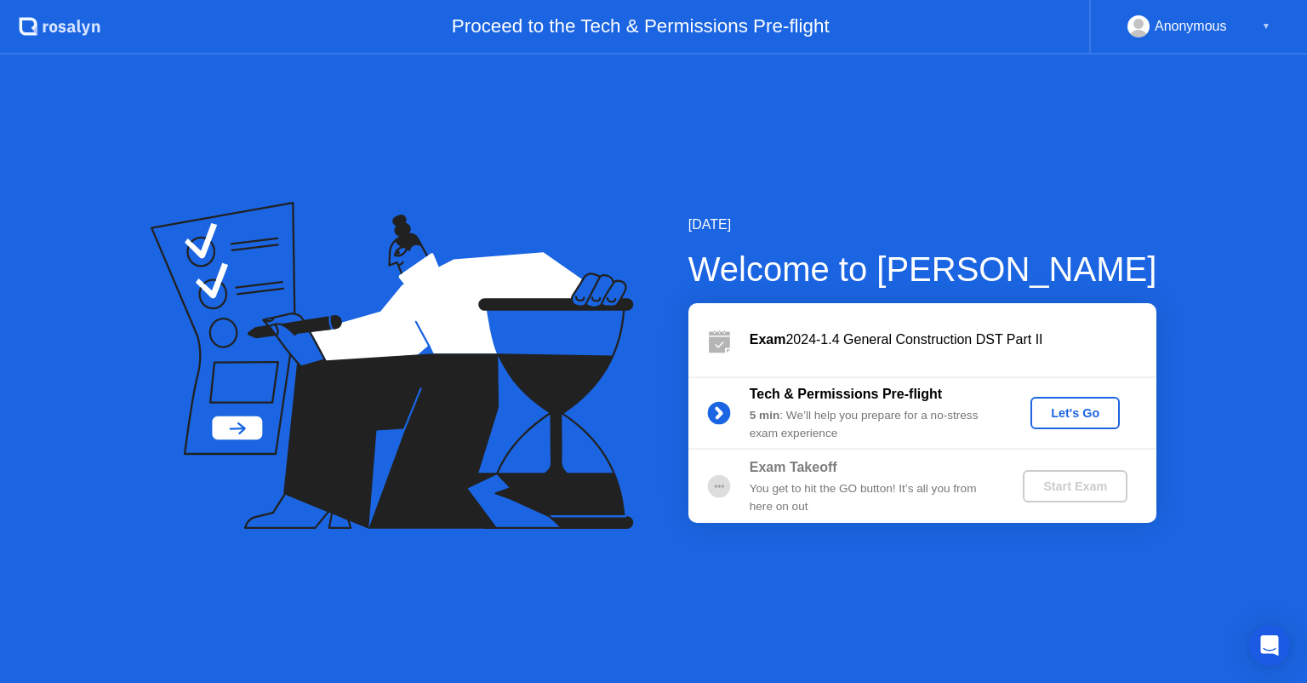
click at [1075, 417] on div "Let's Go" at bounding box center [1075, 413] width 76 height 14
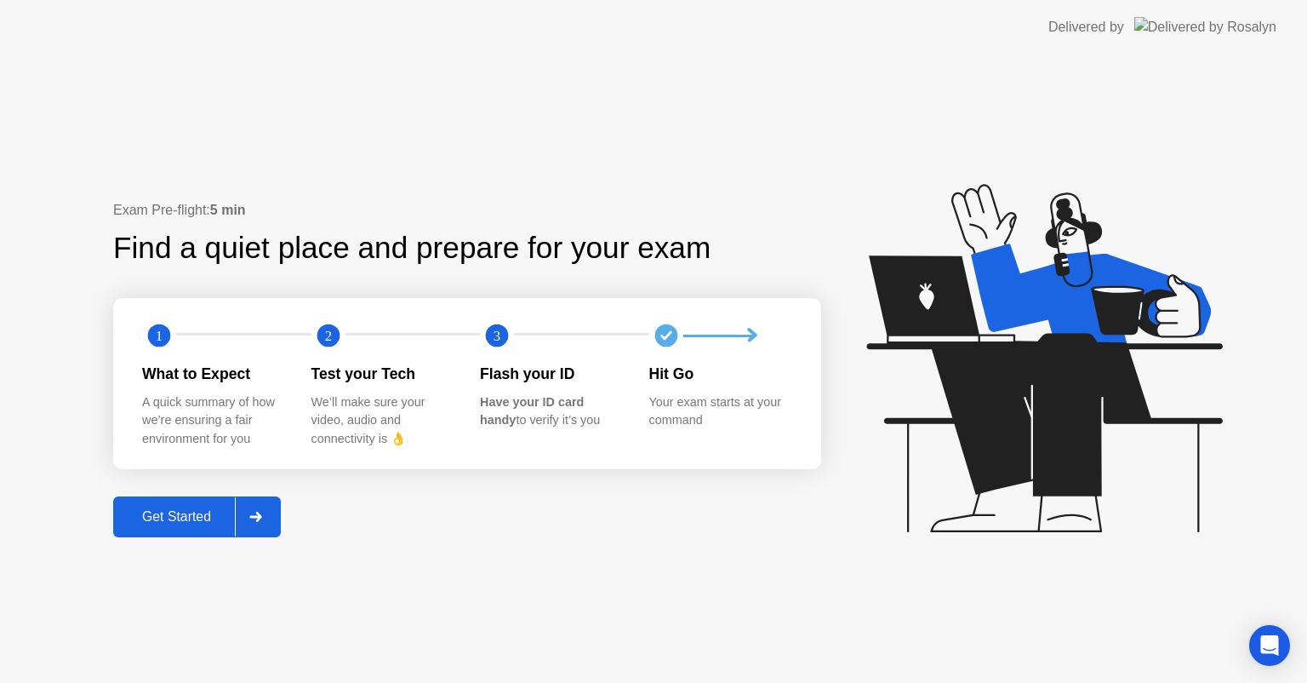
click at [186, 513] on div "Get Started" at bounding box center [176, 516] width 117 height 15
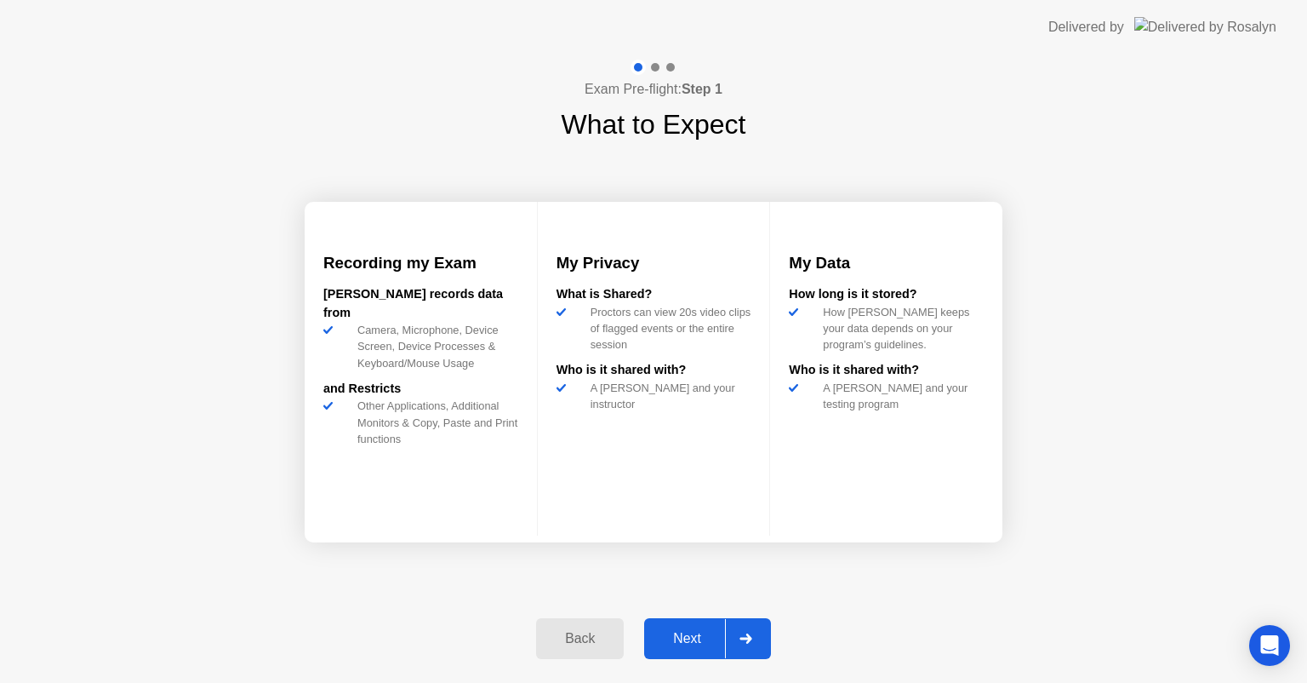
click at [681, 645] on div "Next" at bounding box center [687, 638] width 76 height 15
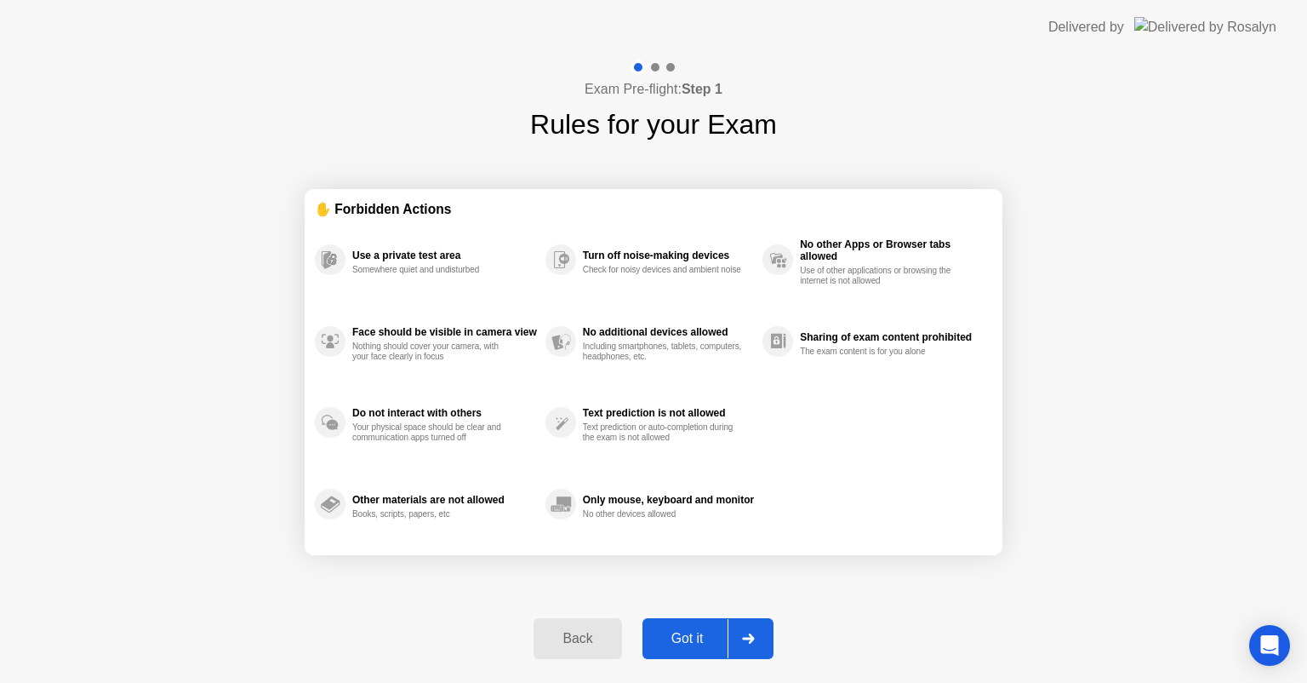
click at [693, 641] on div "Got it" at bounding box center [688, 638] width 80 height 15
select select "**********"
select select "*******"
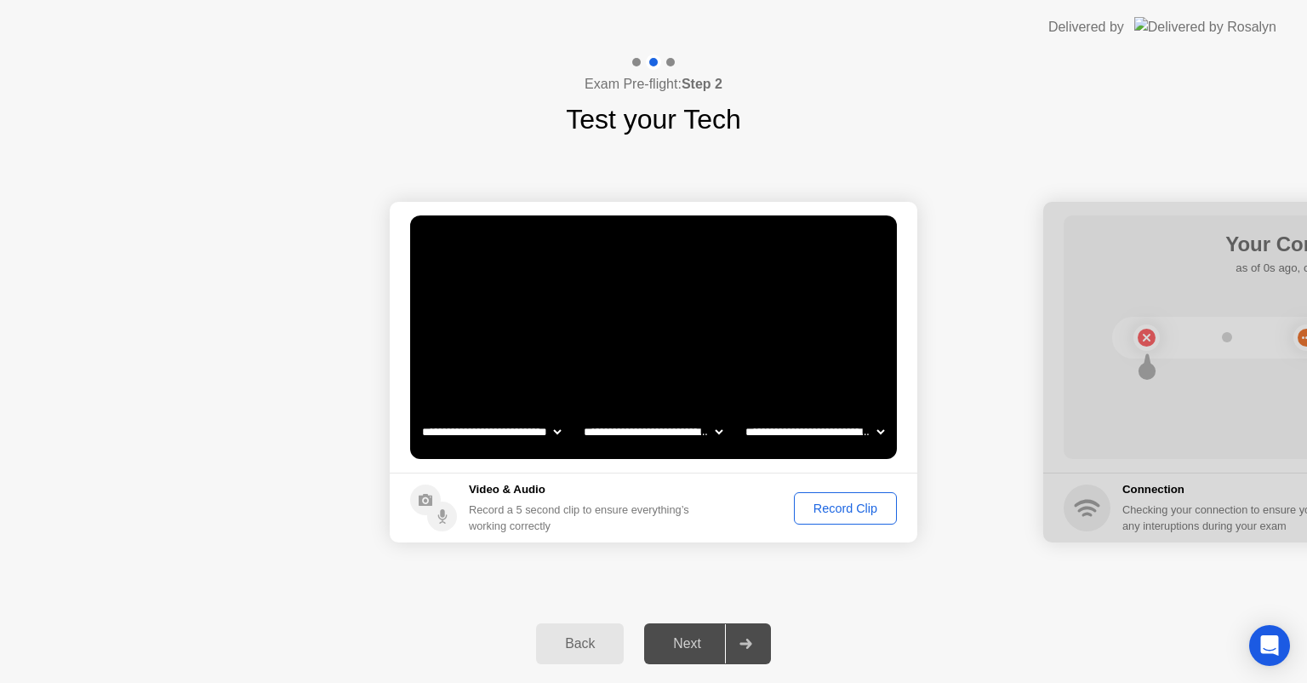
click at [838, 509] on div "Record Clip" at bounding box center [845, 508] width 91 height 14
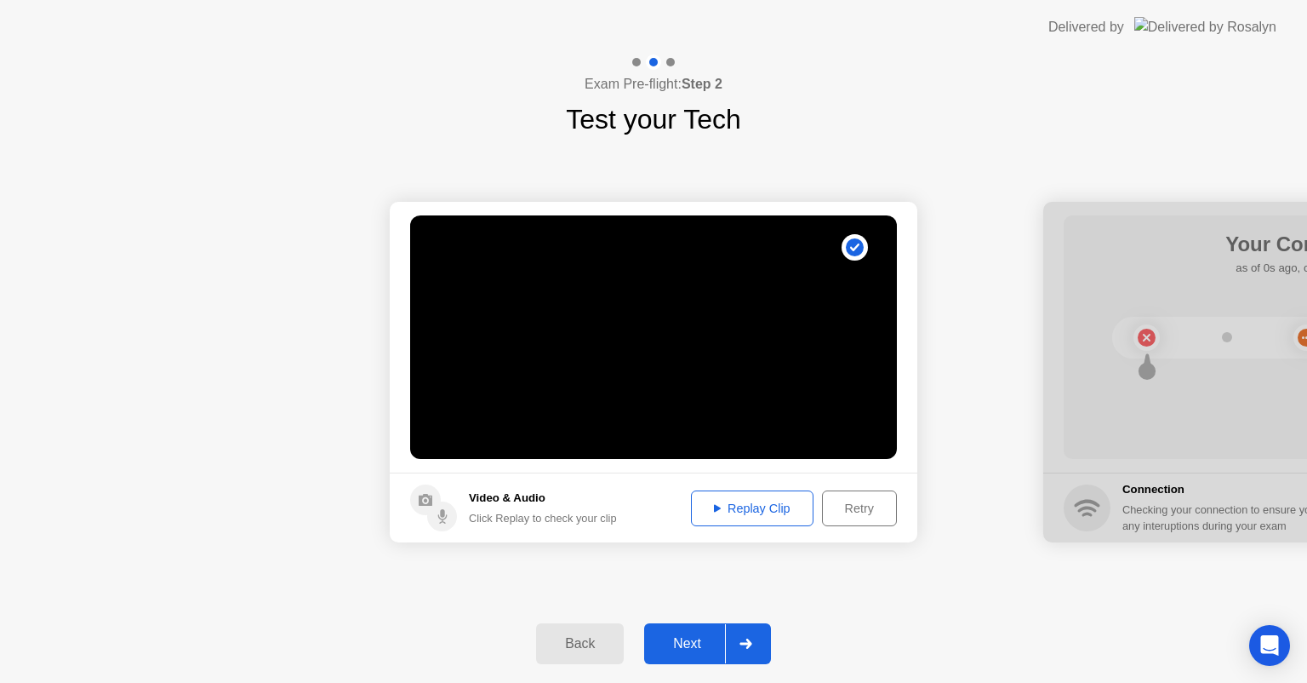
click at [685, 644] on div "Next" at bounding box center [687, 643] width 76 height 15
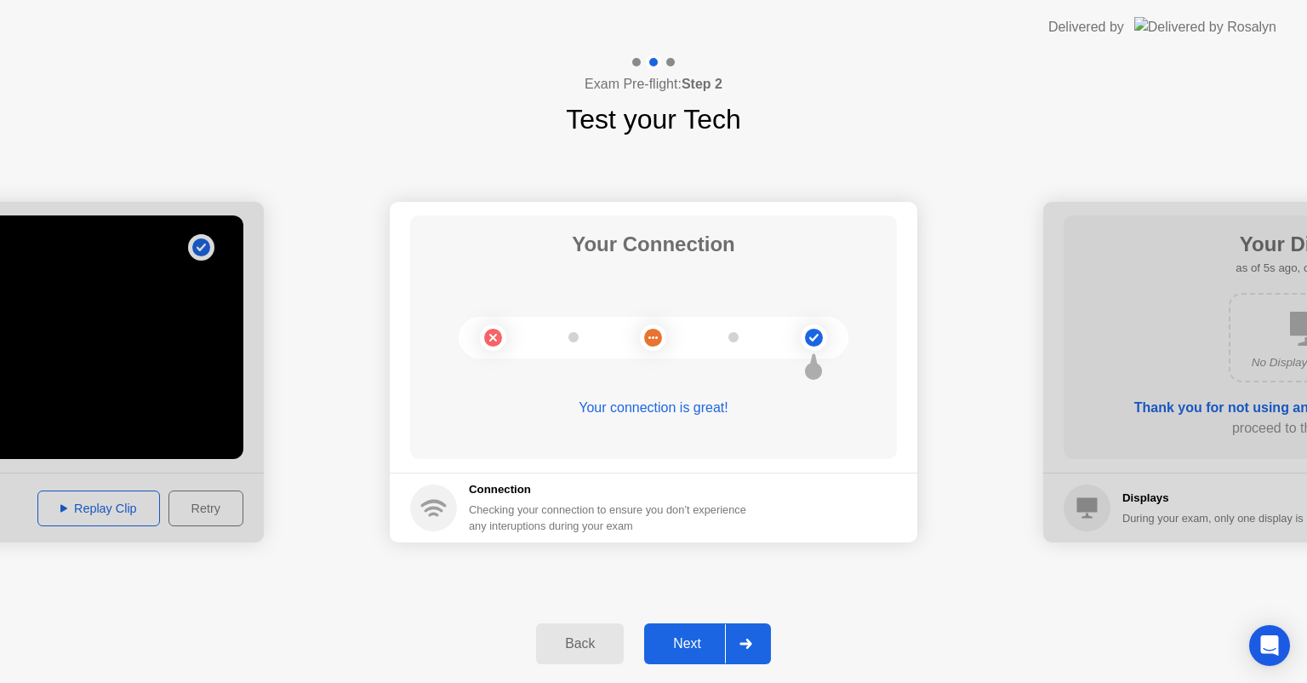
click at [681, 639] on div "Next" at bounding box center [687, 643] width 76 height 15
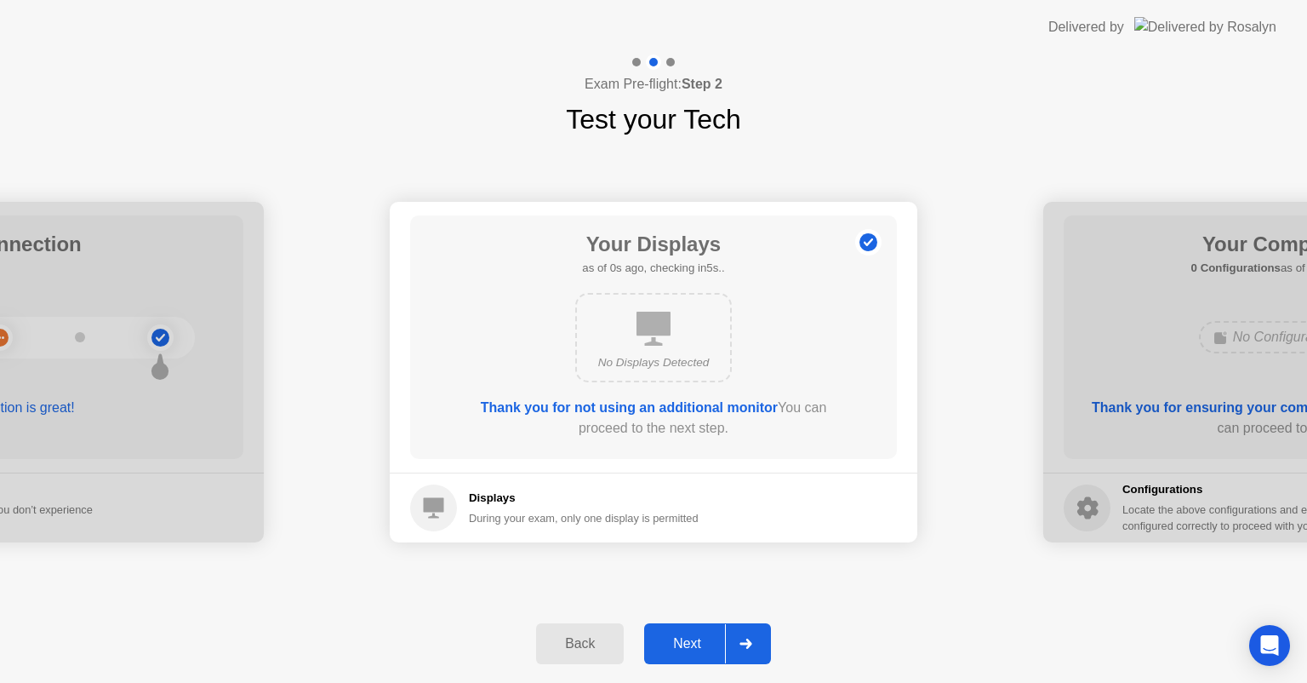
click at [669, 640] on div "Next" at bounding box center [687, 643] width 76 height 15
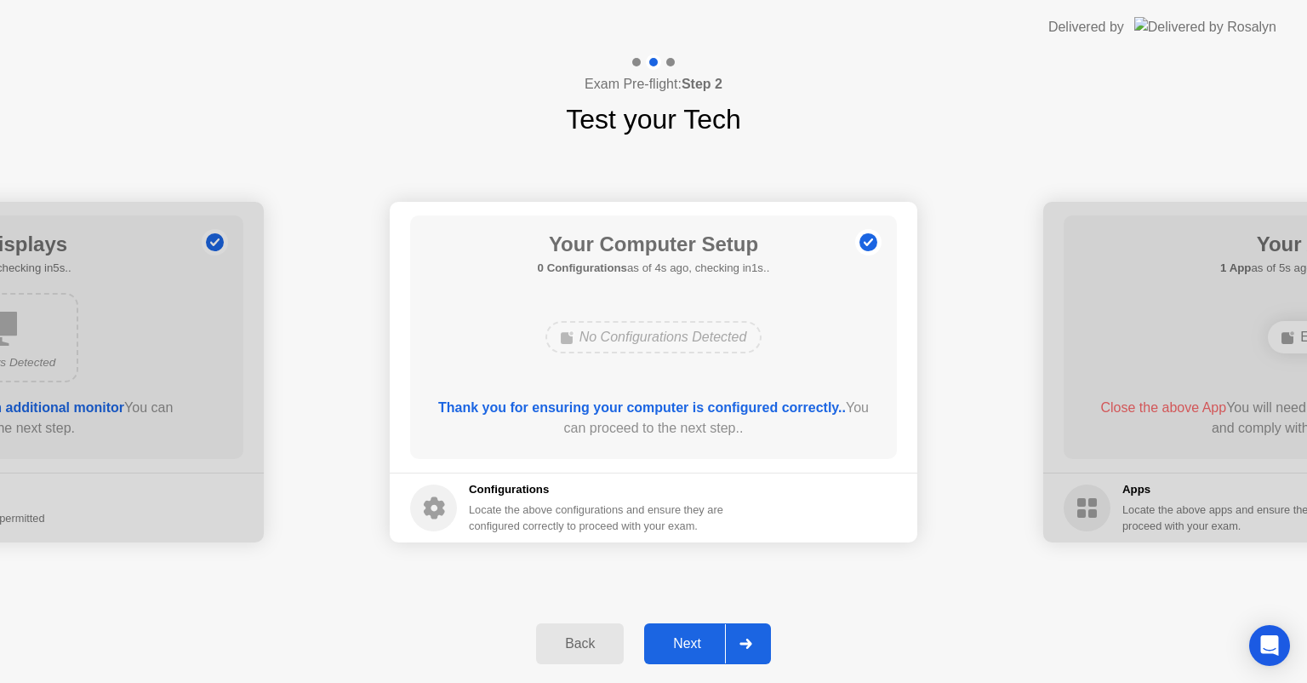
click at [683, 641] on div "Next" at bounding box center [687, 643] width 76 height 15
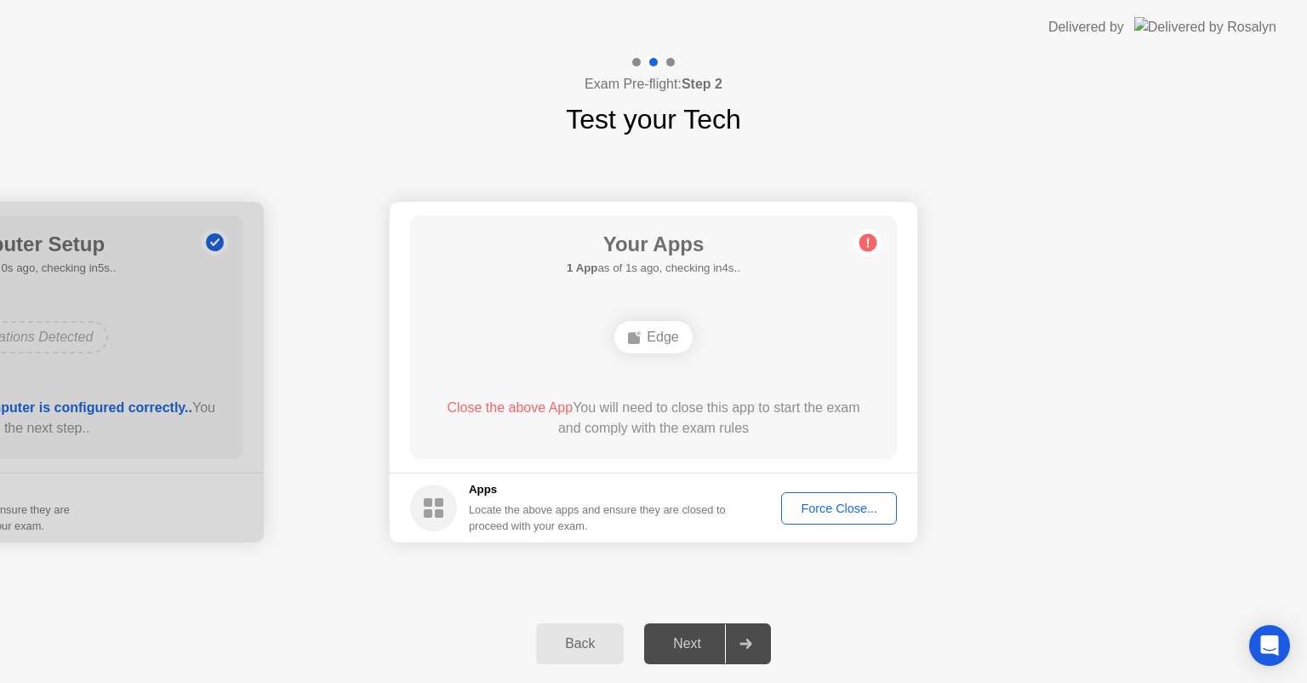
click at [670, 347] on div "Edge" at bounding box center [652, 337] width 77 height 32
click at [812, 511] on div "Force Close..." at bounding box center [839, 508] width 104 height 14
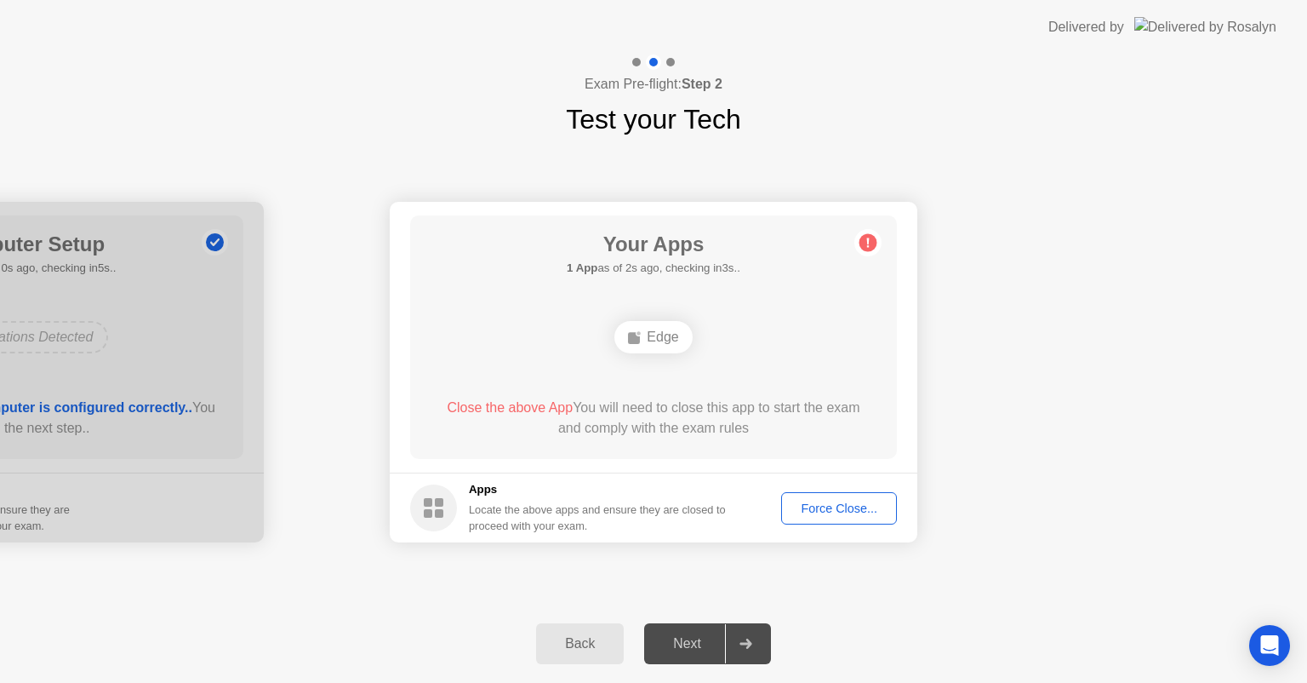
click at [822, 509] on div "Force Close..." at bounding box center [839, 508] width 104 height 14
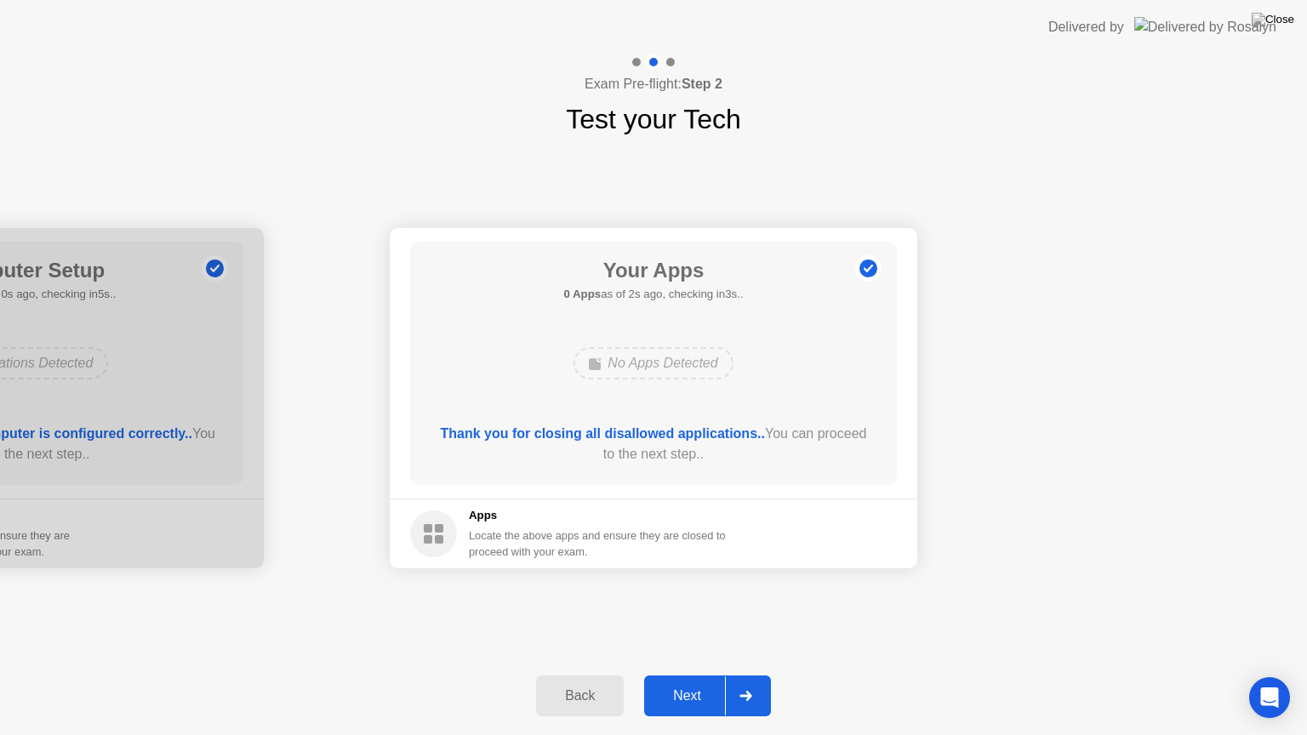
click at [682, 682] on div "Next" at bounding box center [687, 695] width 76 height 15
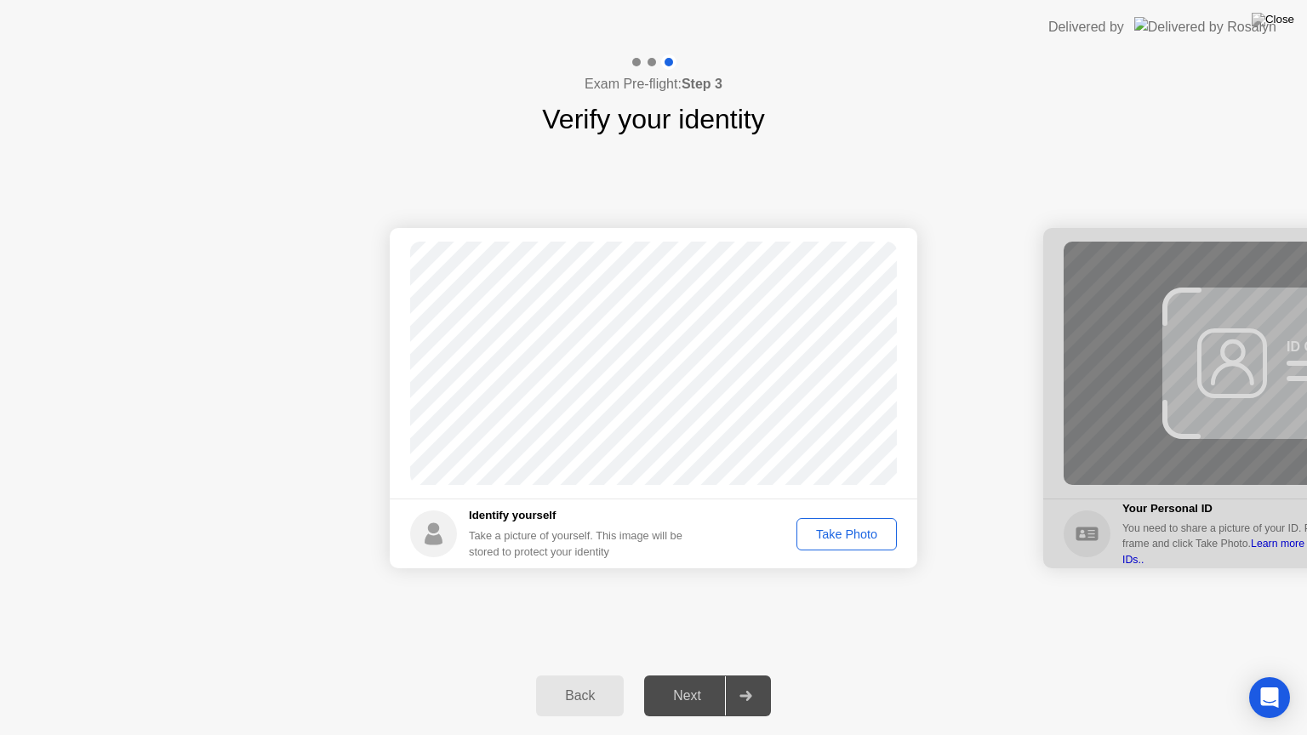
click at [829, 544] on button "Take Photo" at bounding box center [847, 534] width 100 height 32
click at [696, 682] on div "Next" at bounding box center [687, 695] width 76 height 15
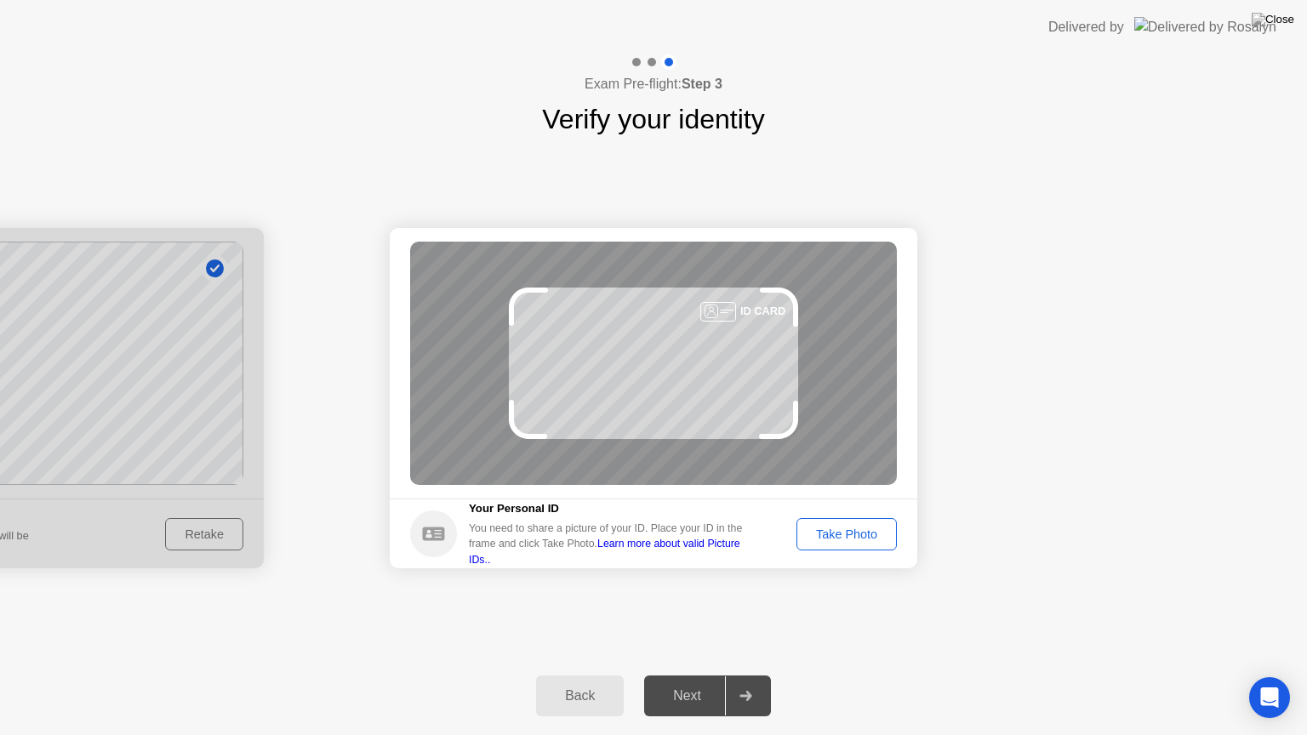
click at [837, 531] on div "Take Photo" at bounding box center [847, 535] width 89 height 14
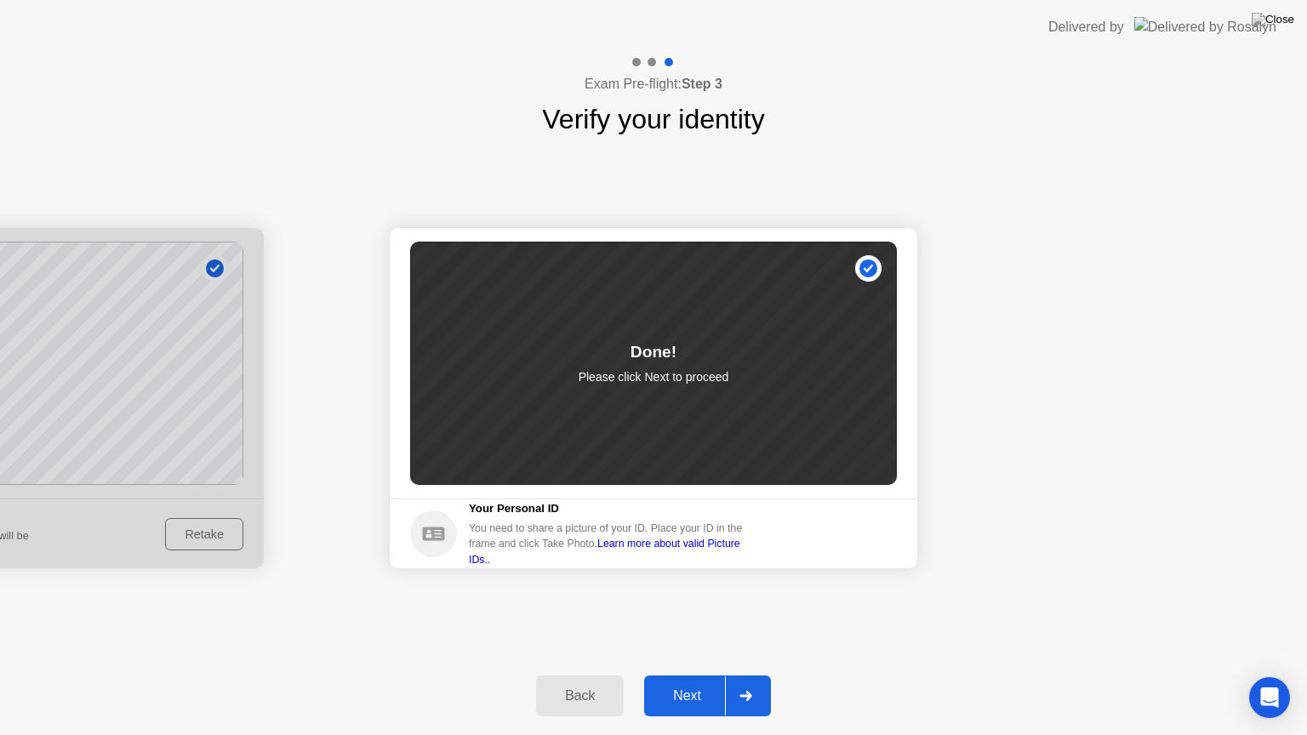
click at [694, 682] on div "Next" at bounding box center [687, 695] width 76 height 15
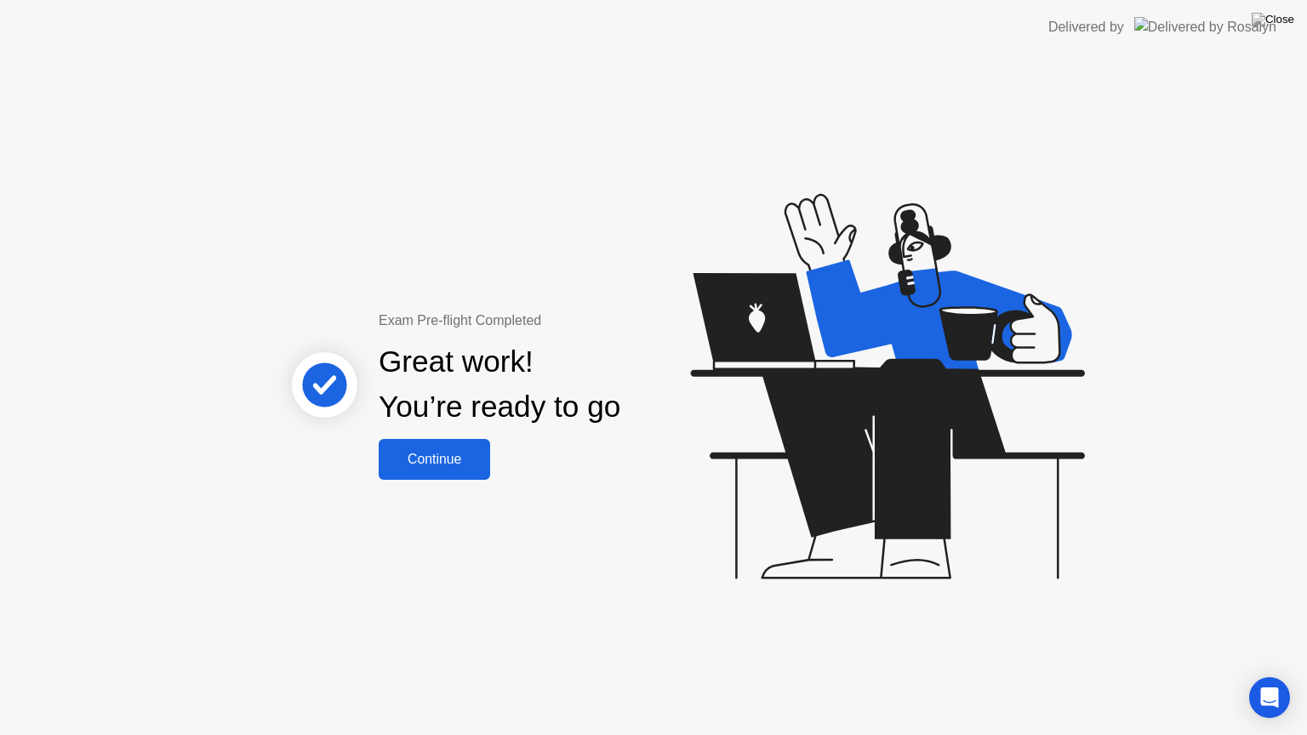
click at [440, 453] on div "Continue" at bounding box center [434, 459] width 101 height 15
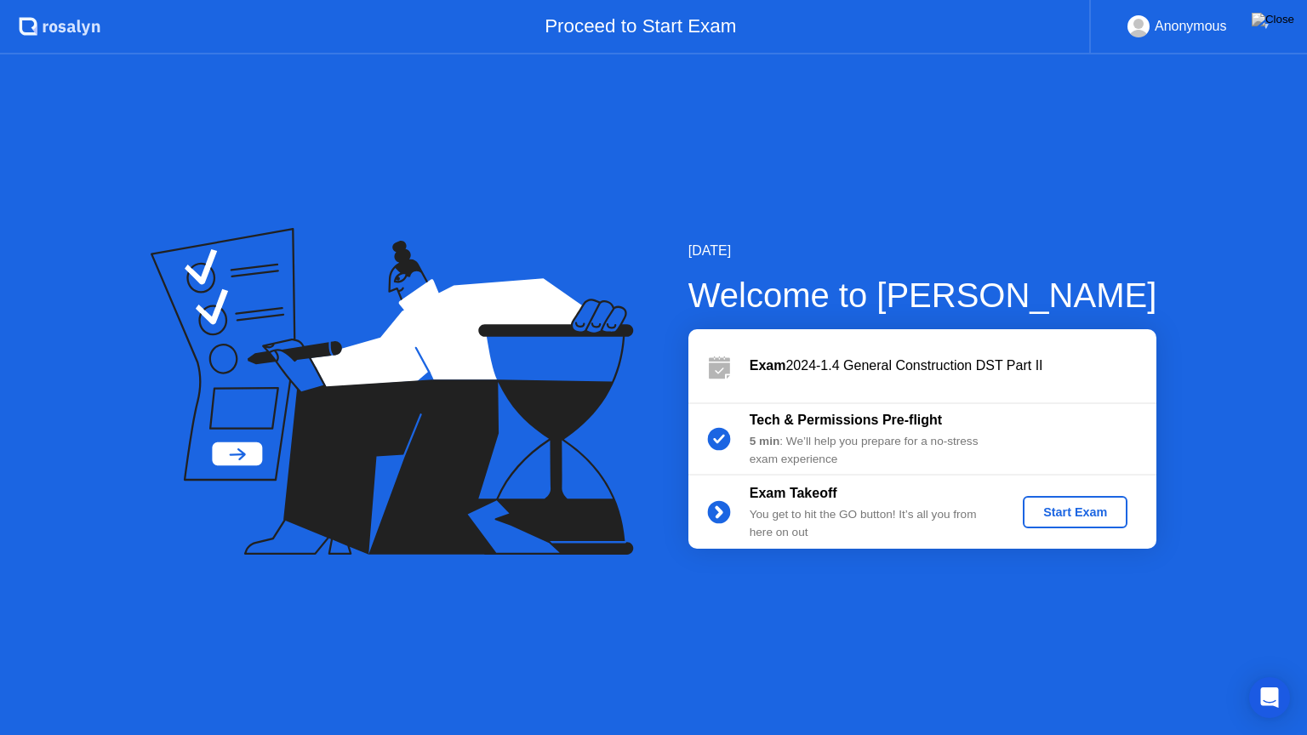
click at [1078, 517] on div "Start Exam" at bounding box center [1075, 513] width 91 height 14
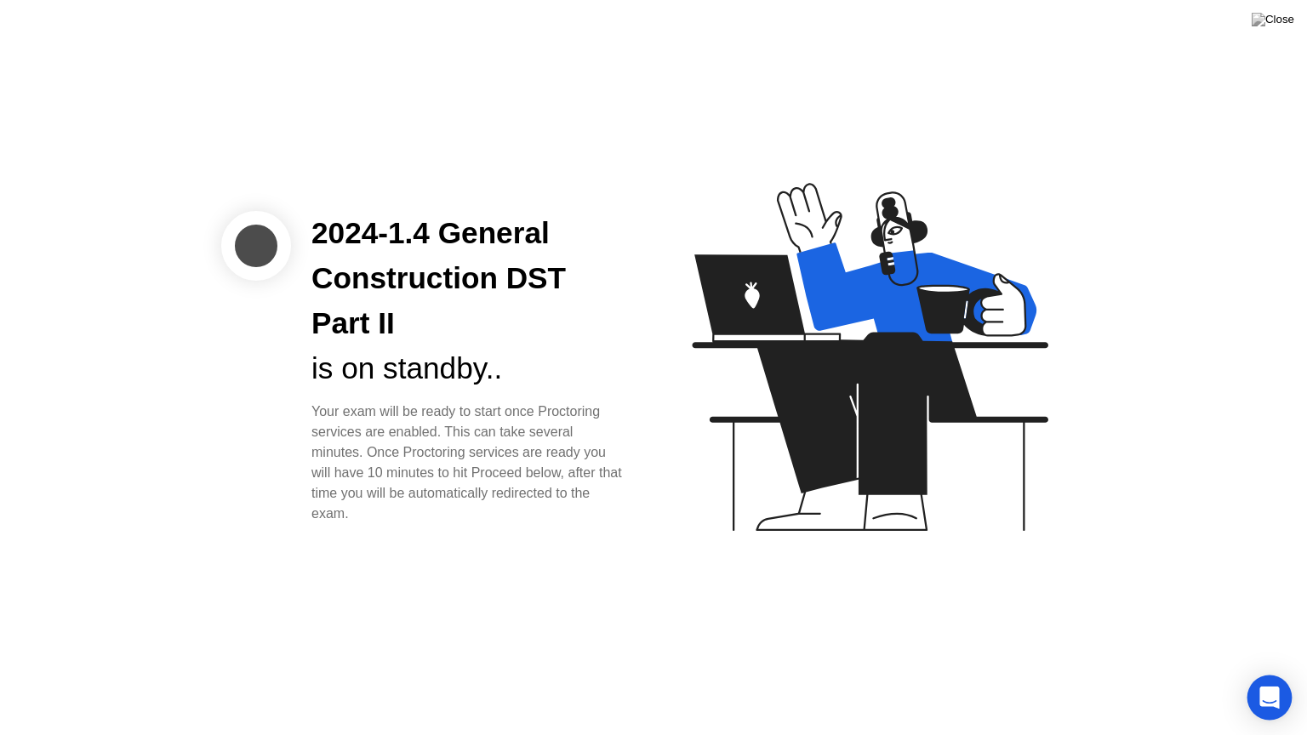
click at [1261, 682] on icon "Open Intercom Messenger" at bounding box center [1270, 698] width 22 height 22
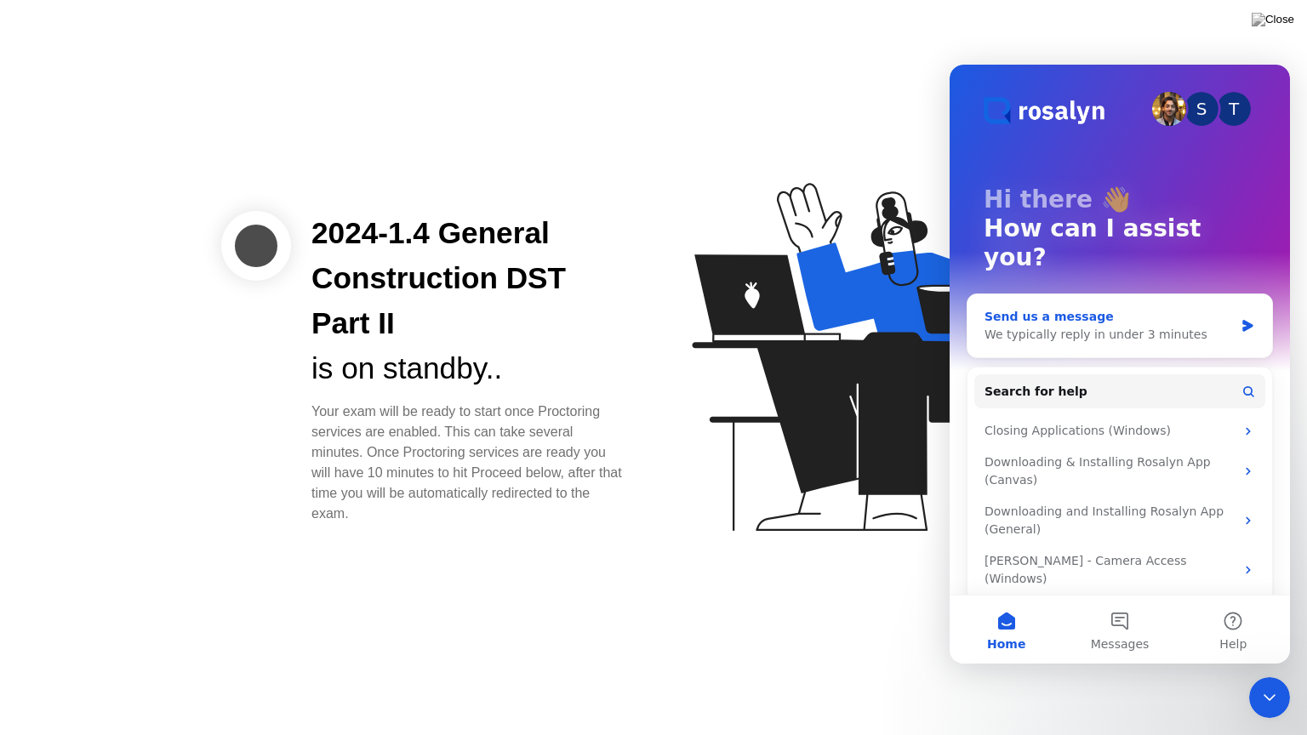
click at [1088, 326] on div "We typically reply in under 3 minutes" at bounding box center [1109, 335] width 249 height 18
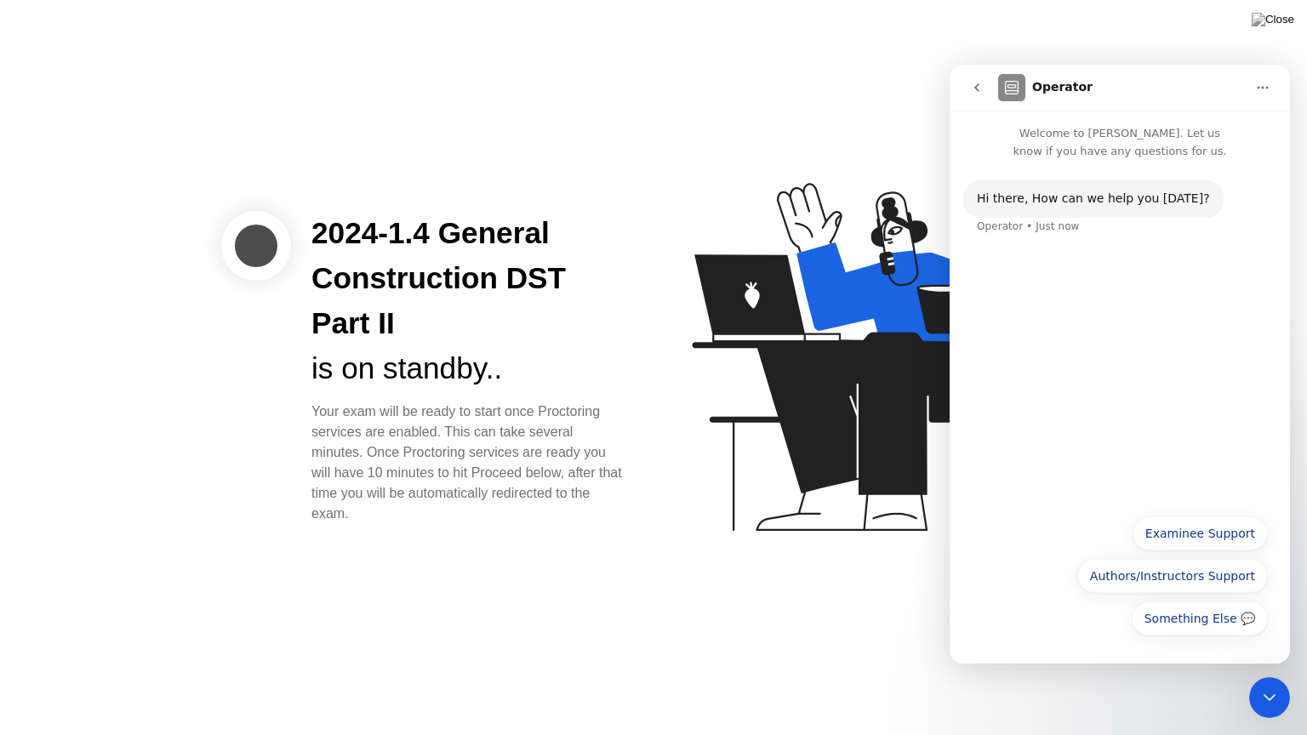
click at [1048, 283] on div "Hi ​there, How can we help you [DATE]? Operator • Just now" at bounding box center [1120, 333] width 340 height 346
click at [1173, 623] on button "Something Else 💬" at bounding box center [1200, 619] width 136 height 34
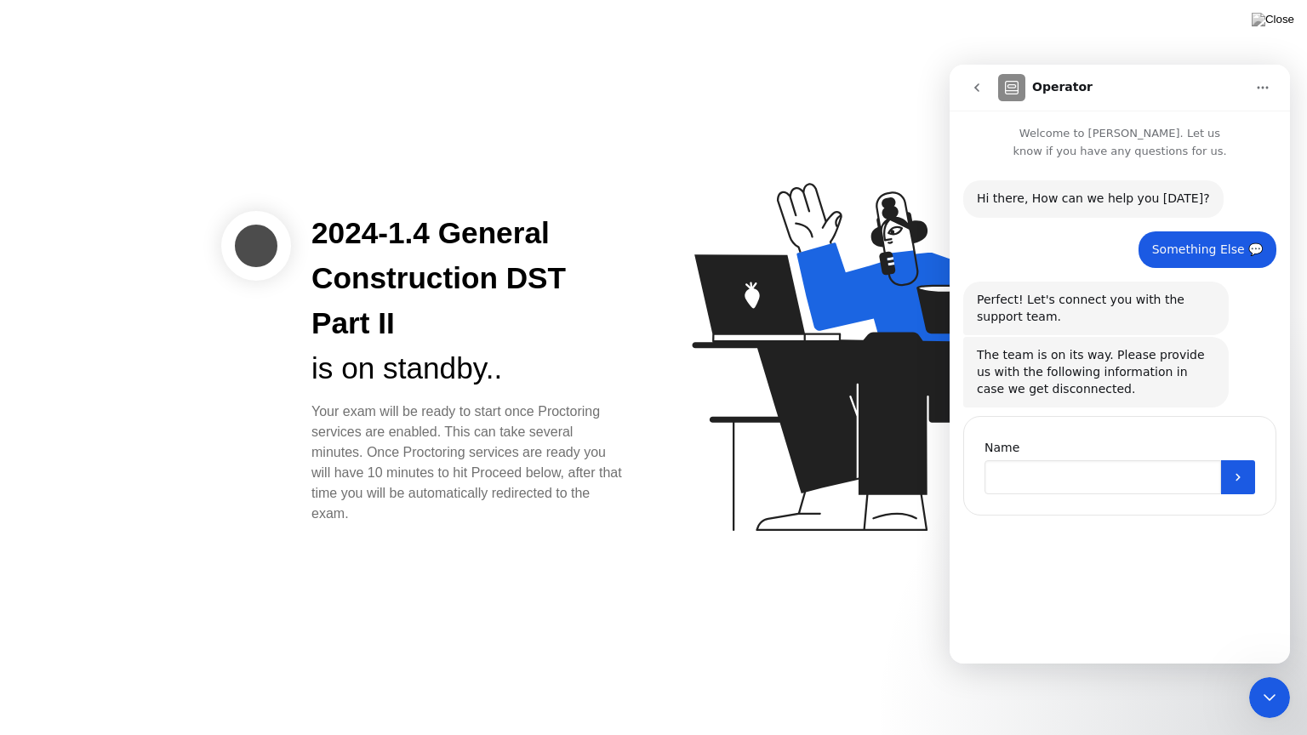
click at [1103, 466] on input "Name" at bounding box center [1103, 477] width 237 height 34
type input "**********"
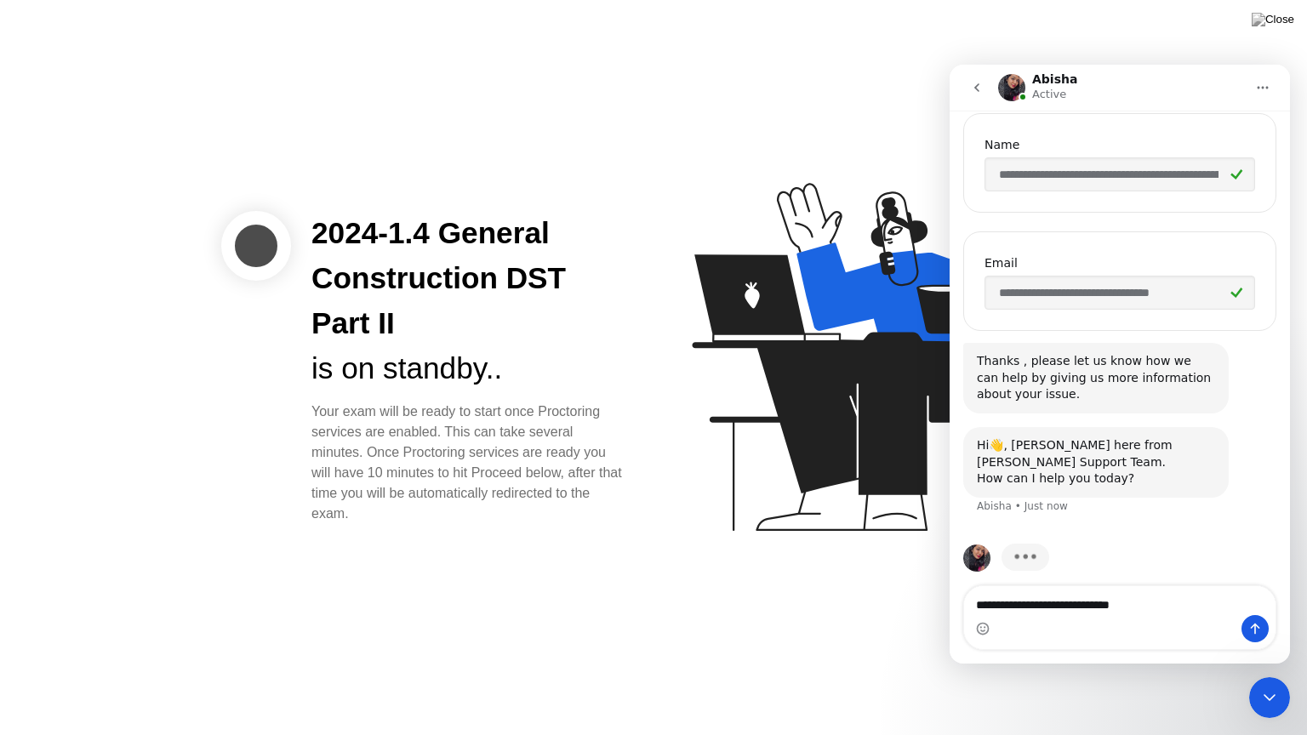
scroll to position [314, 0]
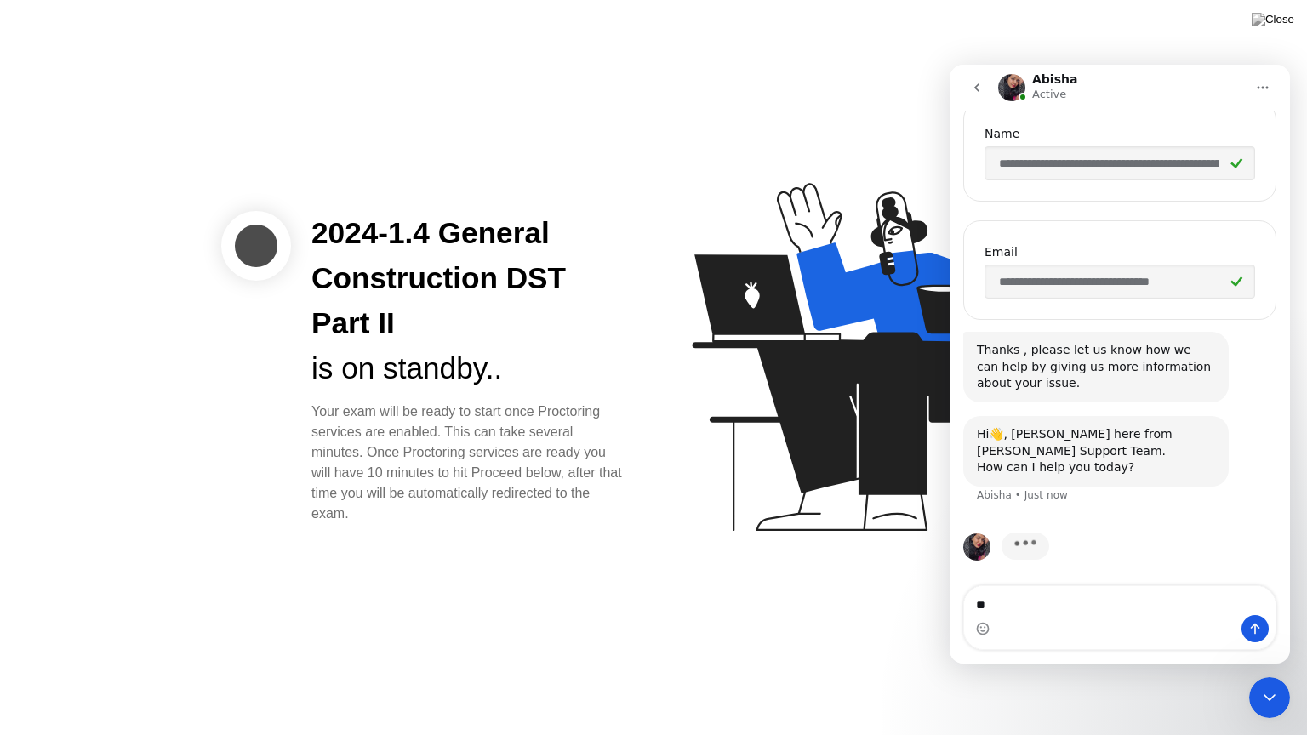
type textarea "*"
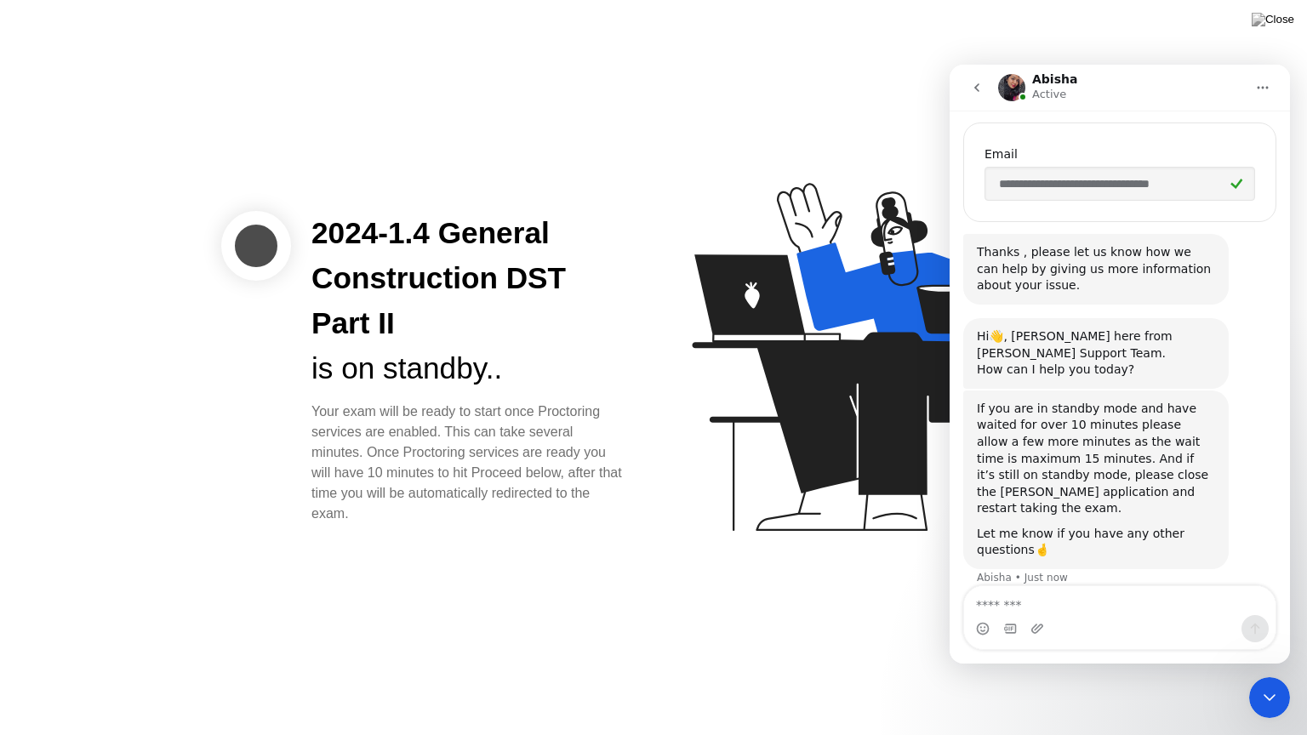
scroll to position [413, 0]
type textarea "******"
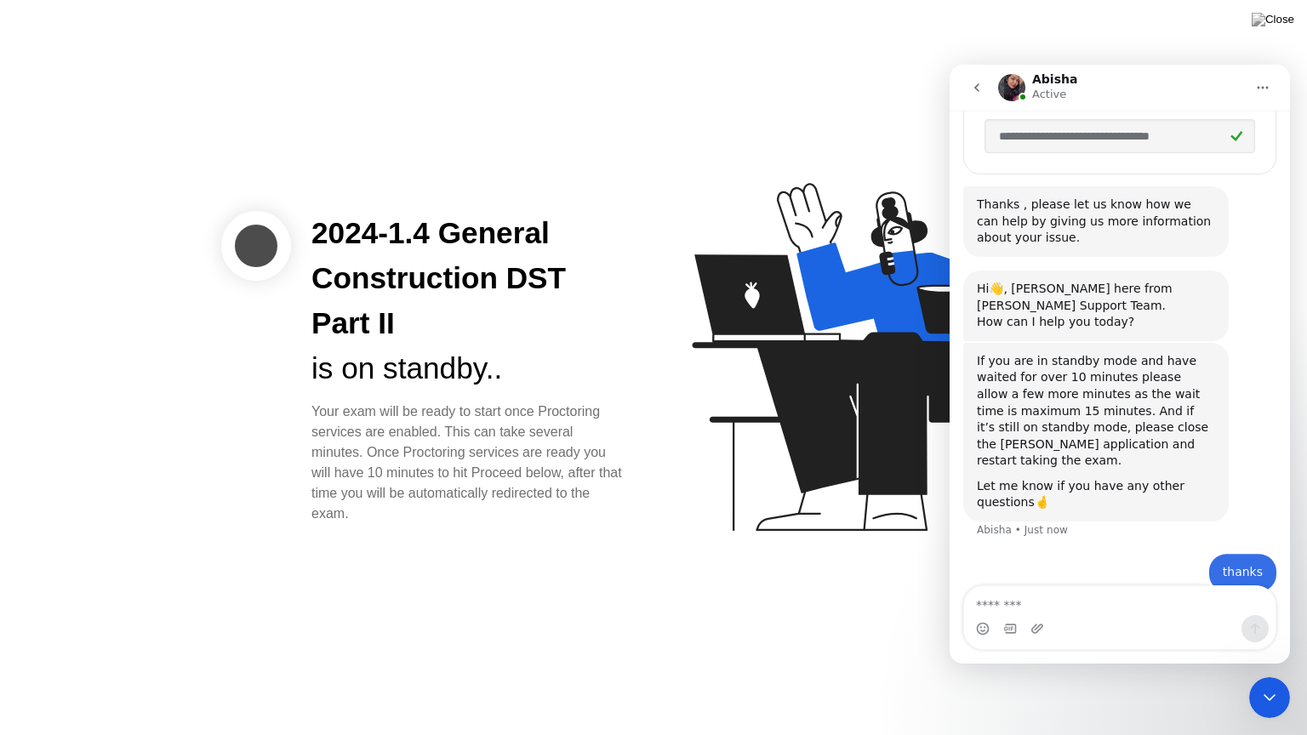
scroll to position [463, 0]
click at [1270, 682] on icon "Close Intercom Messenger" at bounding box center [1270, 698] width 20 height 20
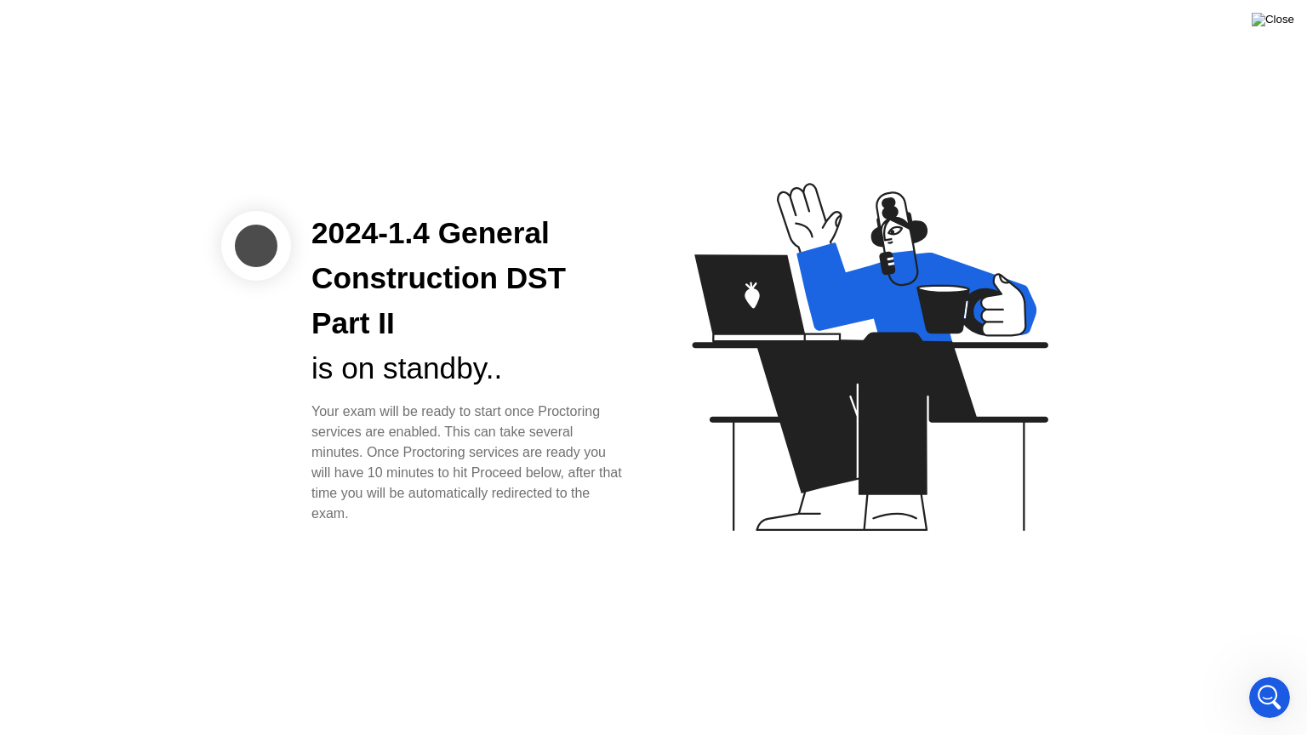
click at [1282, 25] on img at bounding box center [1273, 20] width 43 height 14
